Goal: Transaction & Acquisition: Book appointment/travel/reservation

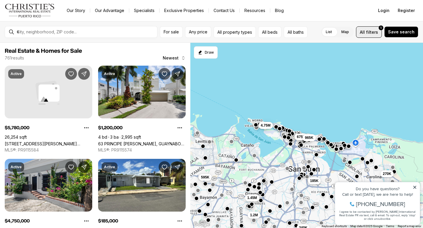
click at [372, 32] on span "filters" at bounding box center [372, 32] width 12 height 6
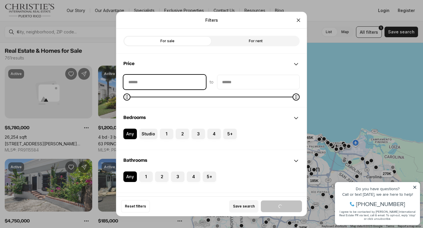
click at [178, 84] on input "priceMin" at bounding box center [165, 82] width 82 height 14
type input "*******"
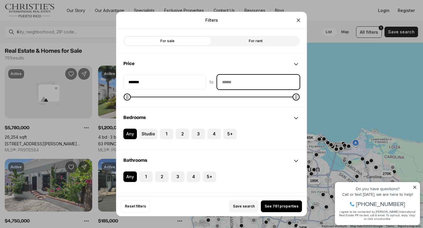
click at [237, 84] on input "priceMax" at bounding box center [258, 82] width 82 height 14
type input "********"
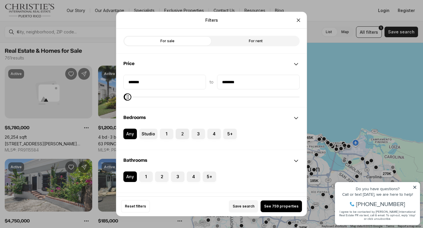
click at [181, 131] on label "2" at bounding box center [181, 134] width 13 height 11
click at [181, 131] on button "2" at bounding box center [178, 132] width 6 height 6
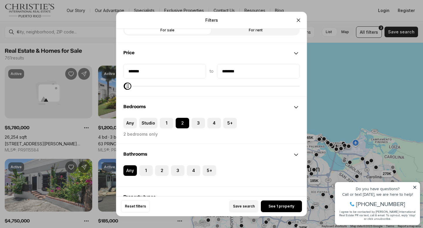
scroll to position [14, 0]
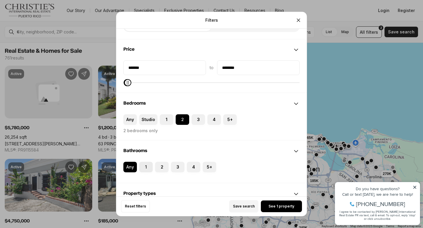
click at [146, 168] on label "1" at bounding box center [145, 167] width 13 height 11
click at [145, 168] on button "1" at bounding box center [142, 165] width 6 height 6
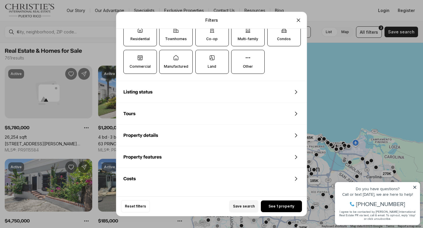
scroll to position [217, 0]
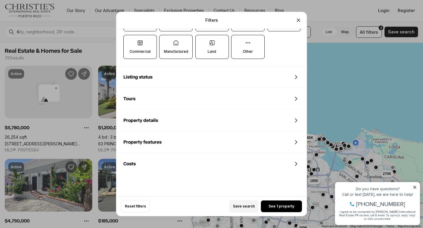
click at [283, 205] on span "See 1 property" at bounding box center [281, 206] width 26 height 5
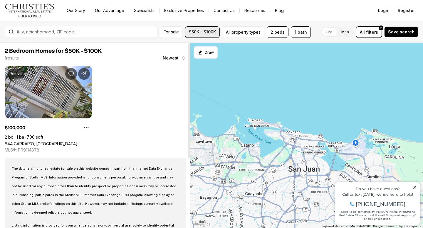
click at [197, 30] on span "$50K - $100K" at bounding box center [202, 32] width 27 height 5
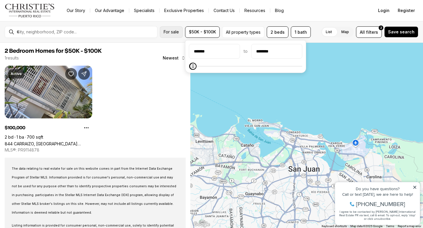
click at [172, 27] on button "For sale" at bounding box center [171, 31] width 23 height 11
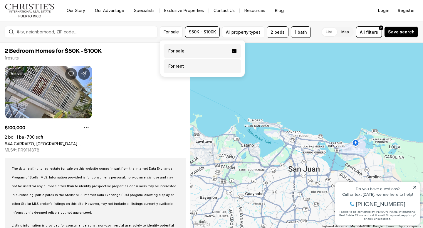
click at [187, 63] on label "For rent" at bounding box center [201, 66] width 77 height 14
click at [232, 64] on button "For rent" at bounding box center [234, 64] width 5 height 0
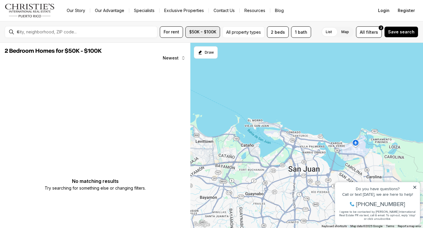
click at [208, 28] on button "$50K - $100K" at bounding box center [202, 31] width 35 height 11
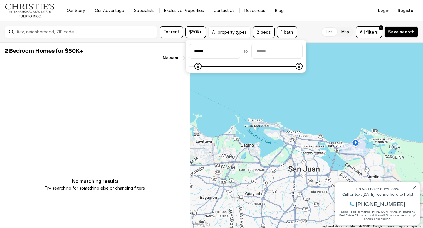
type input "****"
click at [190, 69] on icon "Minimum" at bounding box center [192, 66] width 5 height 5
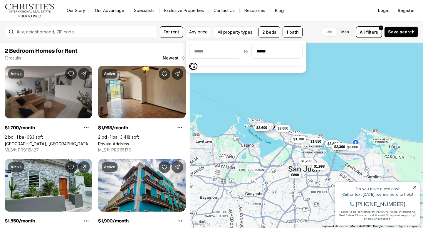
type input "****"
click at [190, 69] on span at bounding box center [245, 66] width 113 height 6
click at [201, 51] on input "priceMin" at bounding box center [214, 51] width 50 height 14
type input "****"
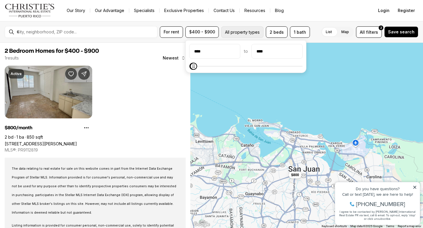
click at [234, 31] on button "All property types" at bounding box center [242, 31] width 42 height 11
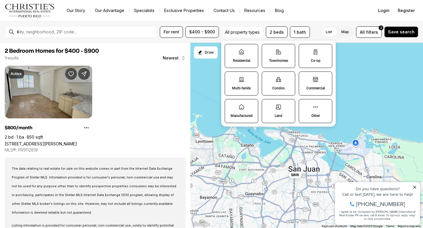
click at [277, 57] on label "Townhomes" at bounding box center [277, 56] width 33 height 24
click at [268, 50] on button "Townhomes" at bounding box center [265, 47] width 6 height 6
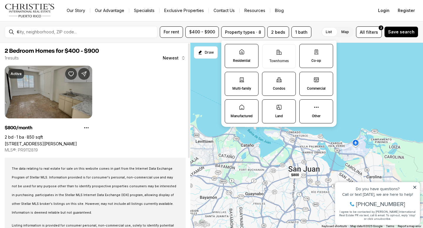
click at [49, 141] on link "[STREET_ADDRESS][PERSON_NAME]" at bounding box center [41, 143] width 72 height 5
